Goal: Purchase product/service

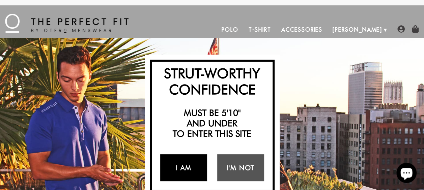
scroll to position [271, 0]
click at [198, 171] on link "I Am" at bounding box center [183, 167] width 47 height 27
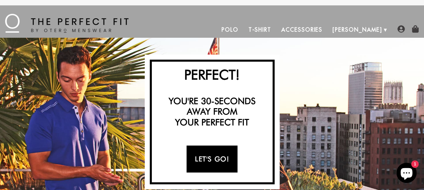
click at [211, 161] on link "Let's Go!" at bounding box center [211, 159] width 51 height 27
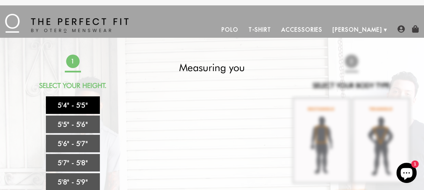
click at [78, 102] on link "5'4" - 5'5"" at bounding box center [73, 105] width 54 height 18
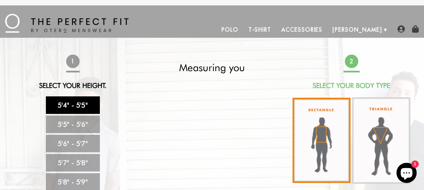
click at [329, 158] on img at bounding box center [321, 140] width 58 height 85
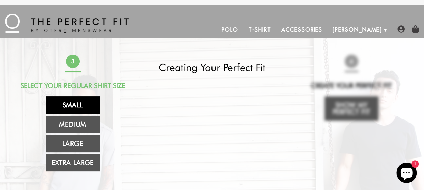
click at [85, 105] on link "Small" at bounding box center [73, 105] width 54 height 18
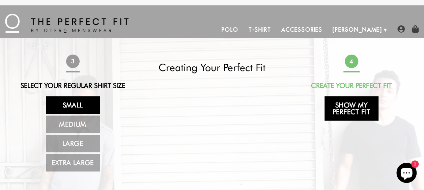
click at [351, 109] on link "Show My Perfect Fit" at bounding box center [351, 108] width 54 height 24
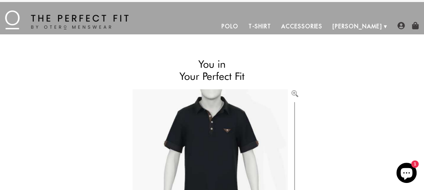
scroll to position [0, 0]
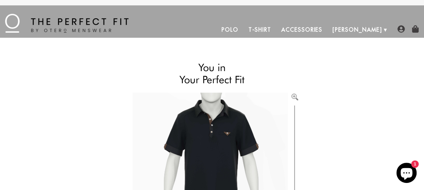
click at [243, 28] on link "Polo" at bounding box center [229, 30] width 27 height 16
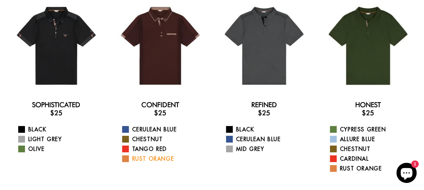
scroll to position [202, 0]
